Goal: Use online tool/utility: Use online tool/utility

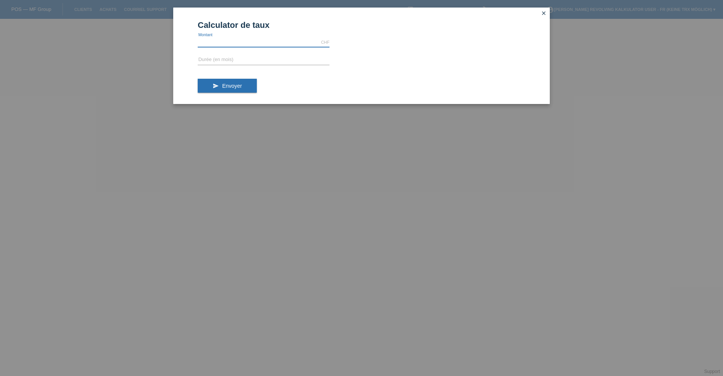
click at [258, 45] on input "text" at bounding box center [264, 42] width 132 height 9
type input "799.00"
click at [211, 62] on input "text" at bounding box center [264, 59] width 132 height 9
type input "12"
click at [232, 80] on button "send Envoyer" at bounding box center [227, 86] width 59 height 14
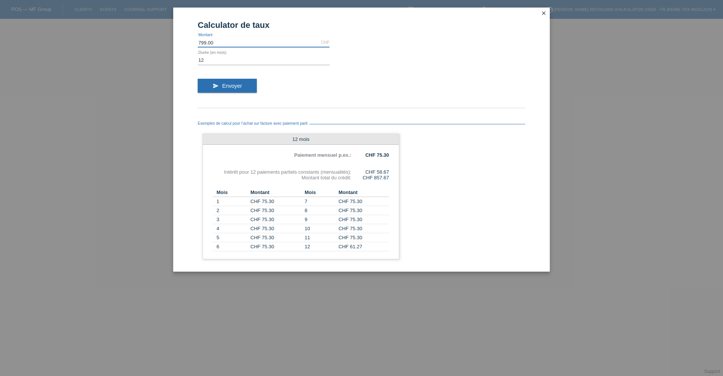
click at [220, 41] on input "799.00" at bounding box center [264, 42] width 132 height 9
type input "7"
type input "639.20"
click at [214, 80] on button "send Envoyer" at bounding box center [227, 86] width 59 height 14
click at [211, 61] on input "12" at bounding box center [264, 59] width 132 height 9
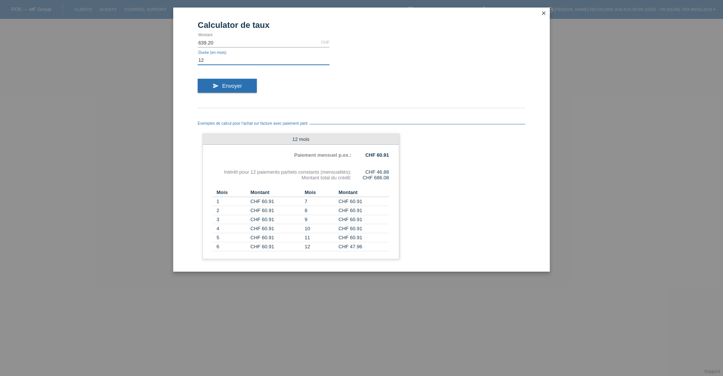
type input "1"
type input "6"
click at [246, 91] on button "send Envoyer" at bounding box center [227, 86] width 59 height 14
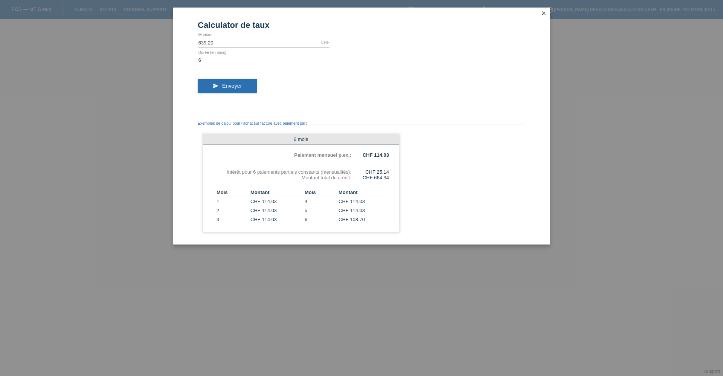
click at [541, 10] on link "close" at bounding box center [544, 13] width 10 height 9
